Goal: Transaction & Acquisition: Purchase product/service

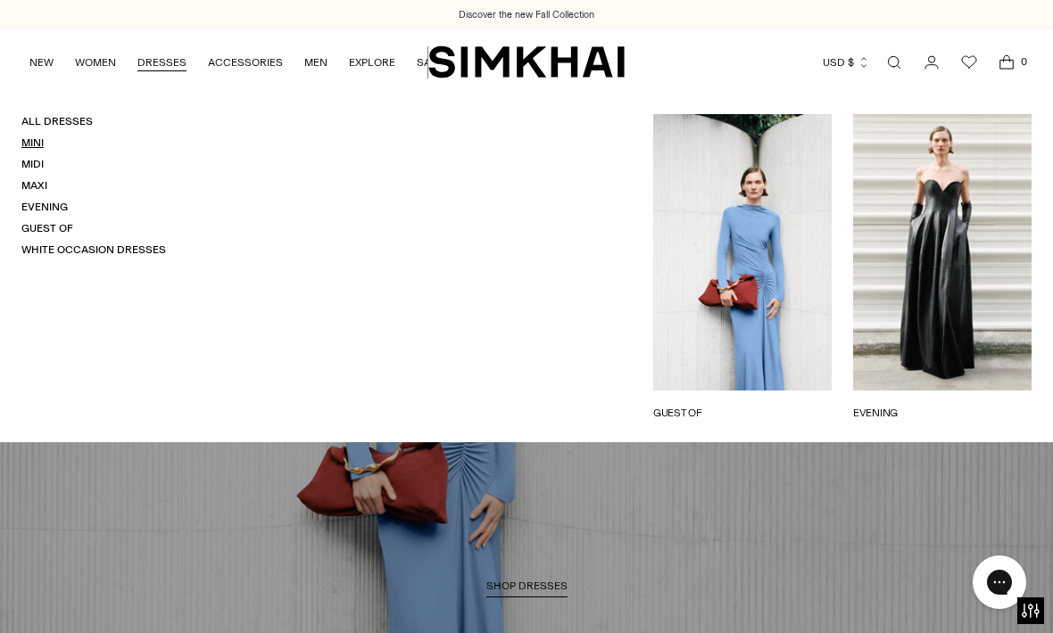
click at [42, 144] on link "Mini" at bounding box center [32, 142] width 22 height 12
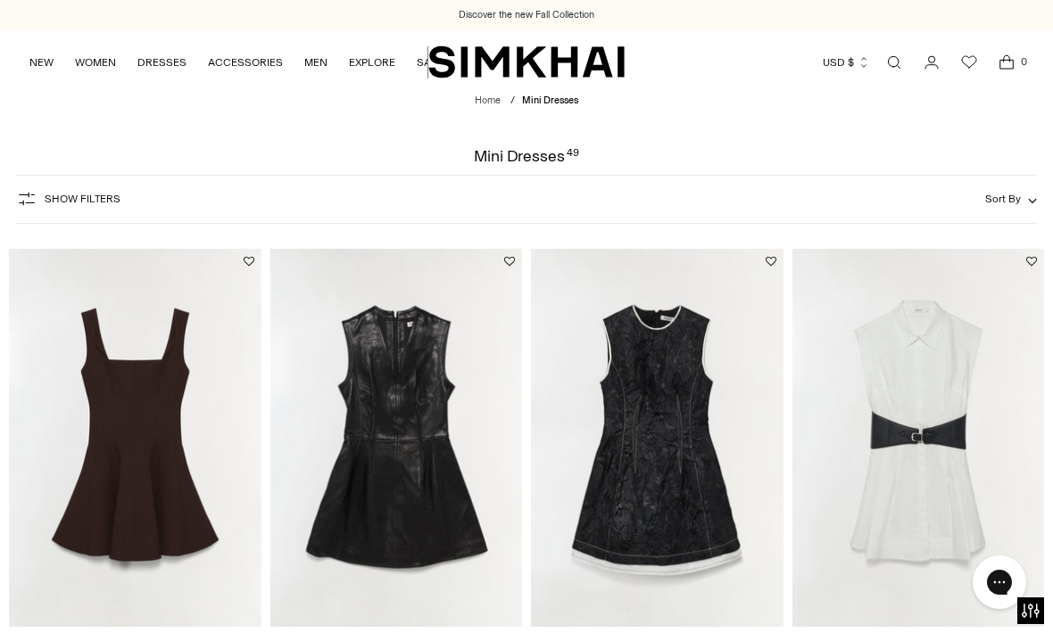
click at [1013, 194] on span "Sort By" at bounding box center [1003, 199] width 36 height 12
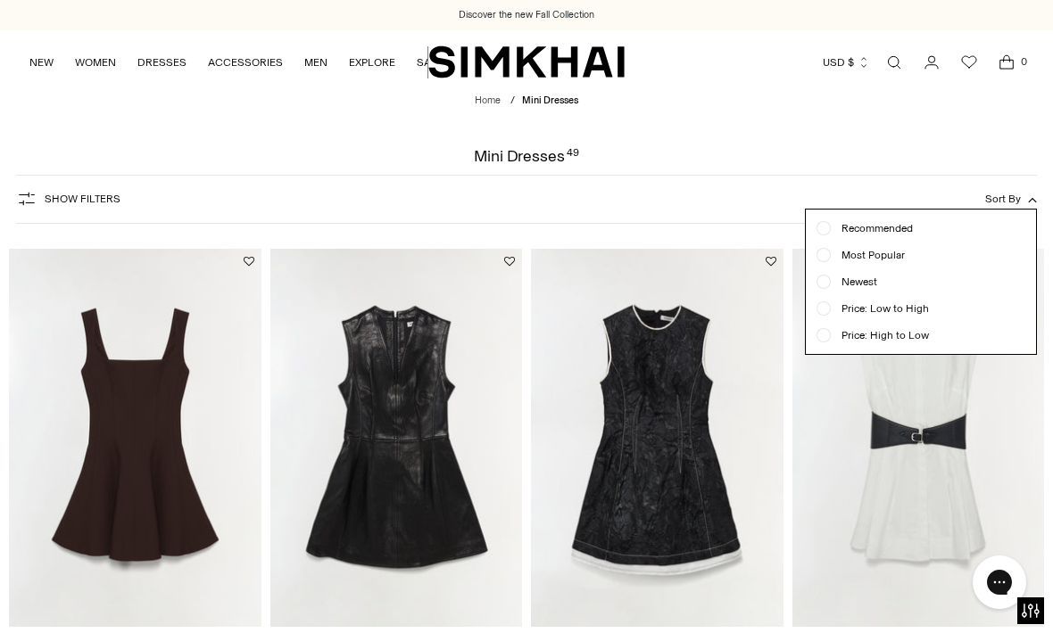
click at [61, 194] on span "Show Filters" at bounding box center [83, 199] width 76 height 12
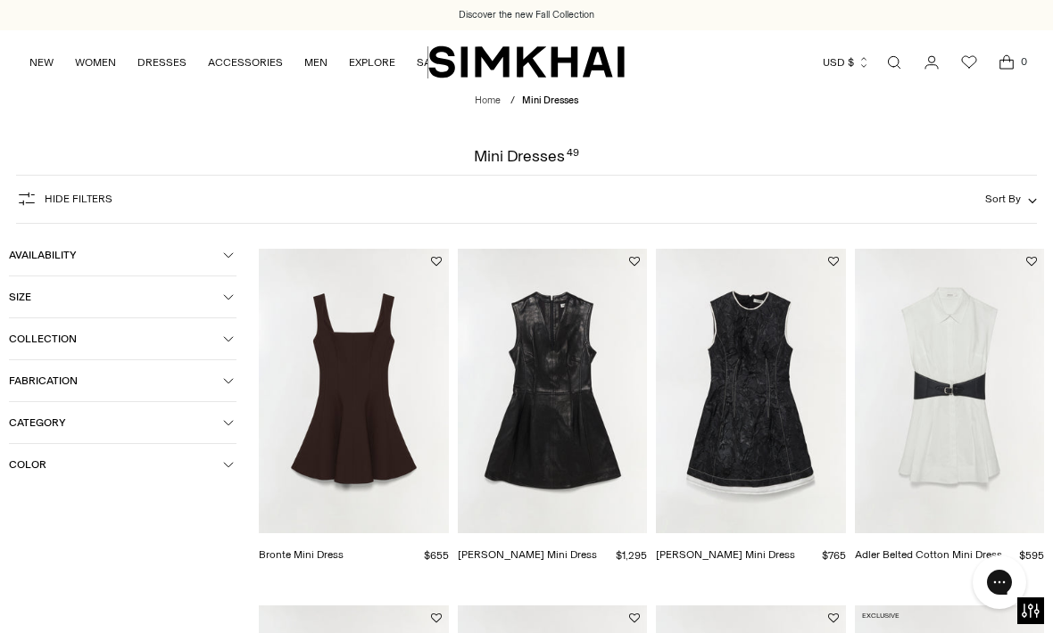
click at [235, 429] on button "Category" at bounding box center [122, 422] width 227 height 41
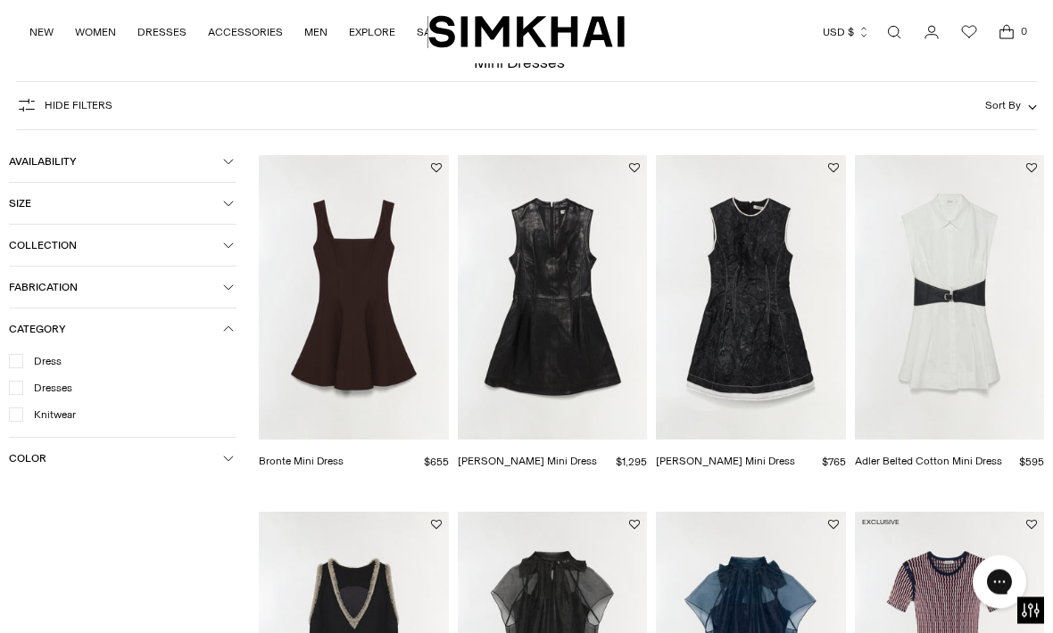
click at [31, 351] on button "Category" at bounding box center [122, 330] width 227 height 41
click at [233, 335] on icon "button" at bounding box center [228, 329] width 11 height 11
click at [30, 369] on span "Dress" at bounding box center [42, 361] width 38 height 16
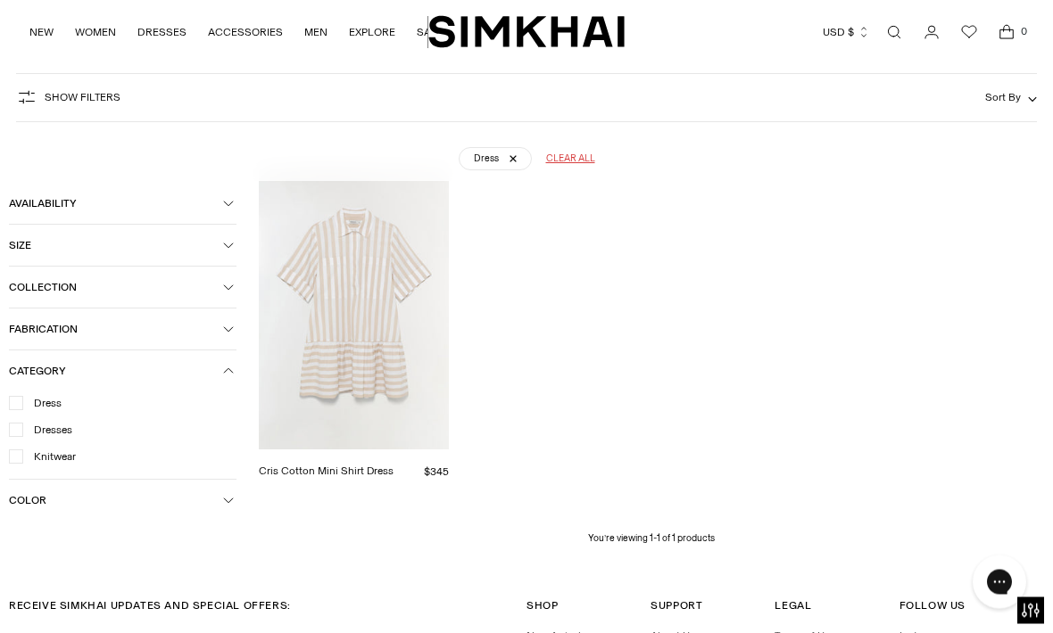
click at [203, 293] on button "Collection" at bounding box center [122, 287] width 227 height 41
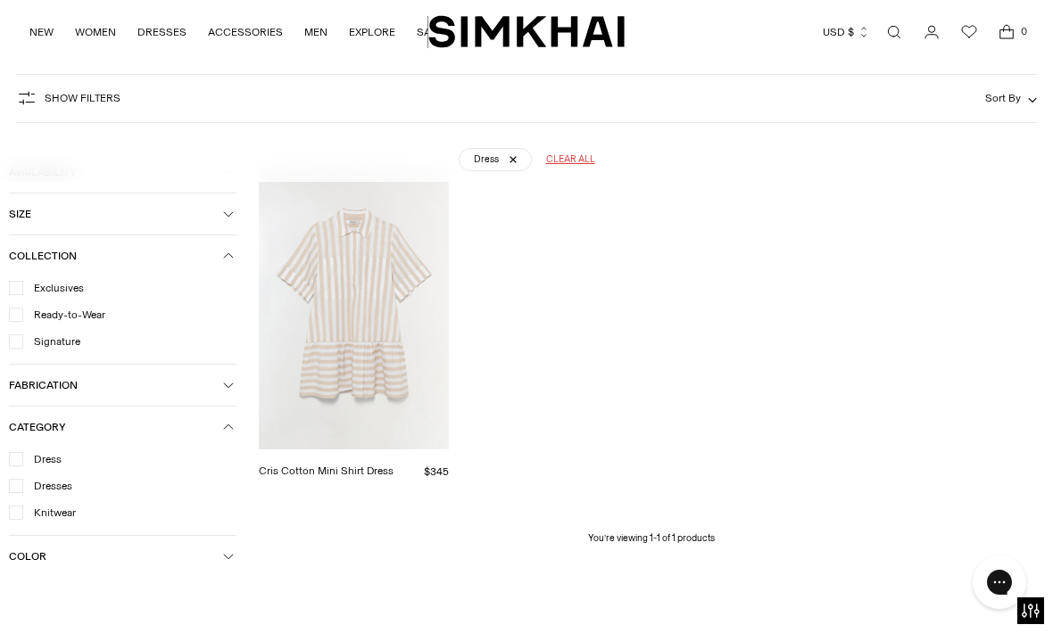
click at [50, 218] on span "Size" at bounding box center [116, 214] width 214 height 12
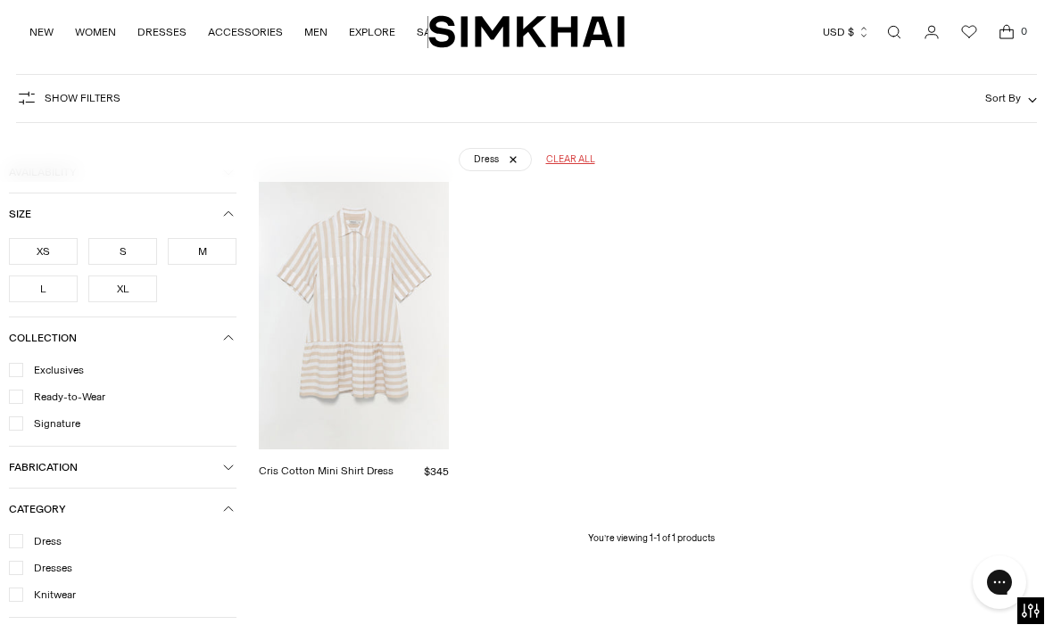
click at [525, 145] on div "Dress Clear all" at bounding box center [526, 152] width 990 height 45
click at [504, 170] on link "Dress" at bounding box center [495, 159] width 73 height 23
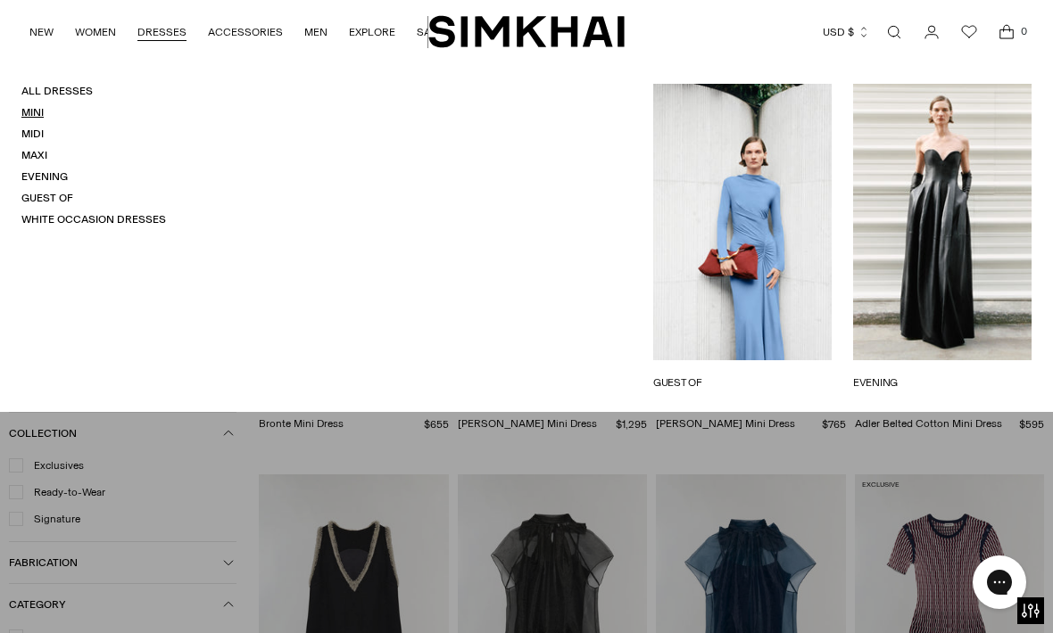
click at [33, 118] on link "Mini" at bounding box center [32, 112] width 22 height 12
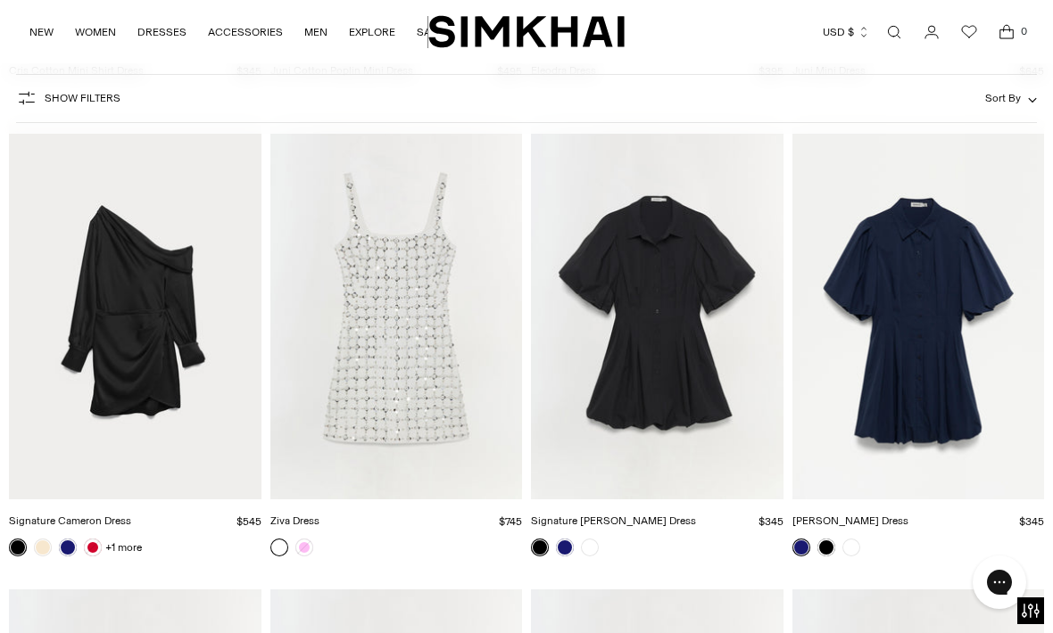
scroll to position [4321, 0]
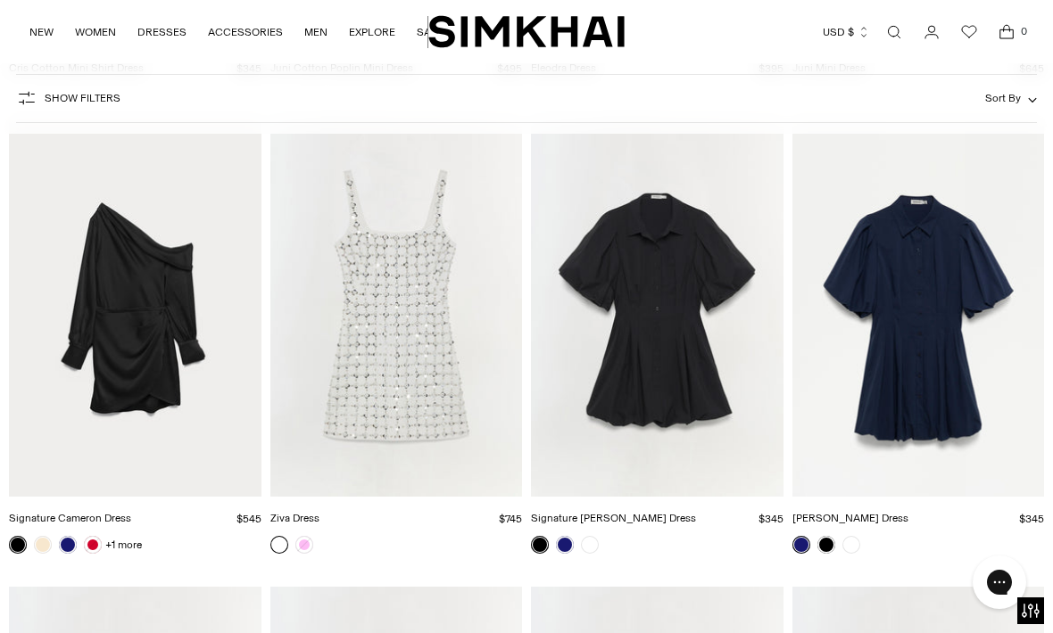
click at [315, 533] on div at bounding box center [292, 545] width 50 height 25
click at [319, 536] on div at bounding box center [396, 545] width 252 height 18
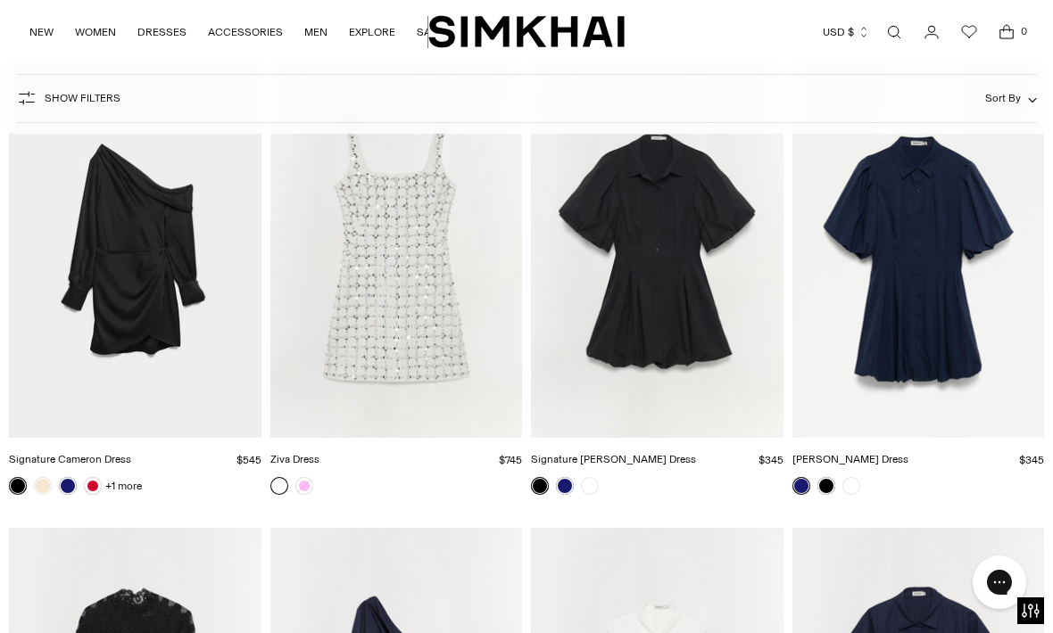
scroll to position [4379, 0]
